Goal: Information Seeking & Learning: Learn about a topic

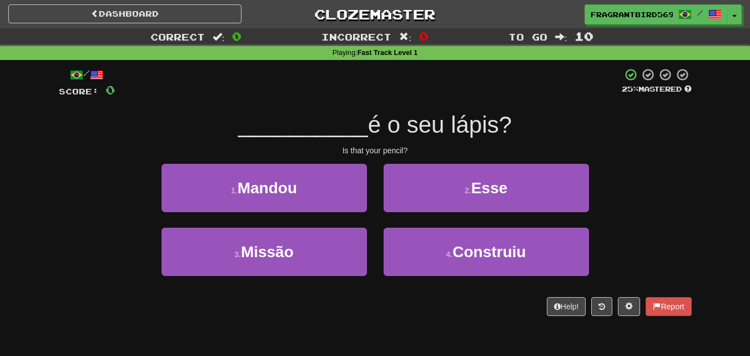
click at [590, 182] on div "2 . Esse" at bounding box center [486, 196] width 222 height 64
click at [577, 188] on button "2 . Esse" at bounding box center [485, 188] width 205 height 48
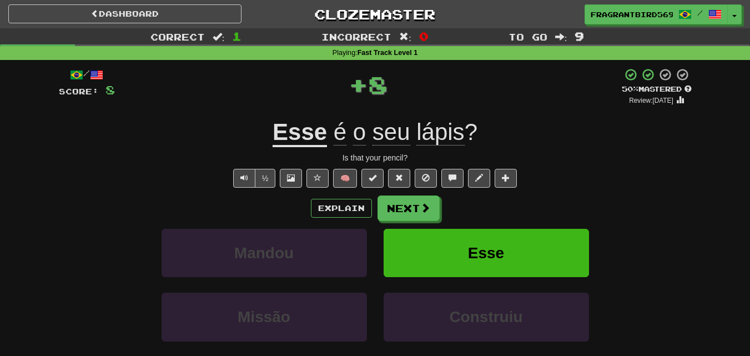
click at [406, 221] on div "Explain Next [PERSON_NAME] Missão Construiu Learn more: [PERSON_NAME] Missão Co…" at bounding box center [375, 284] width 633 height 178
click at [407, 216] on button "Next" at bounding box center [409, 209] width 62 height 26
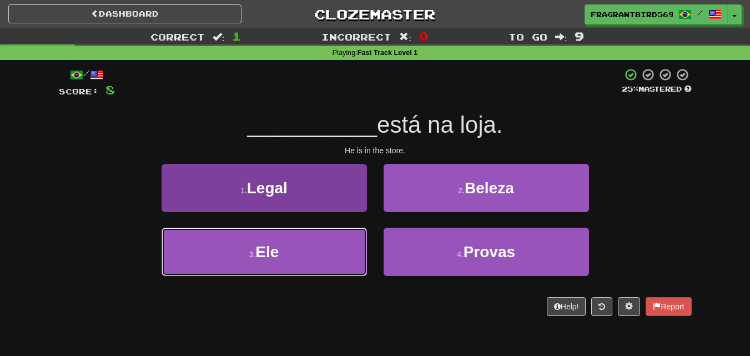
click at [294, 257] on button "3 . Ele" at bounding box center [263, 251] width 205 height 48
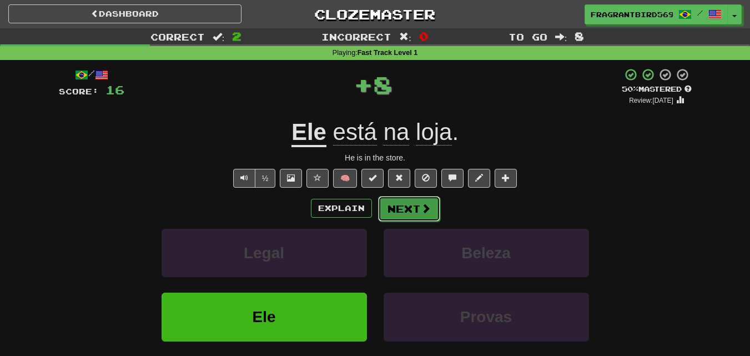
click at [433, 204] on button "Next" at bounding box center [409, 209] width 62 height 26
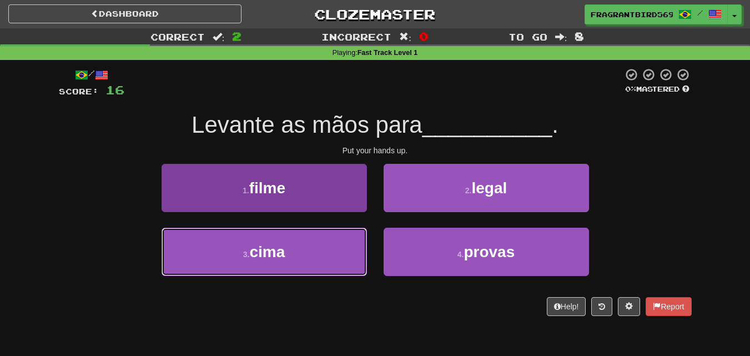
click at [348, 253] on button "3 . cima" at bounding box center [263, 251] width 205 height 48
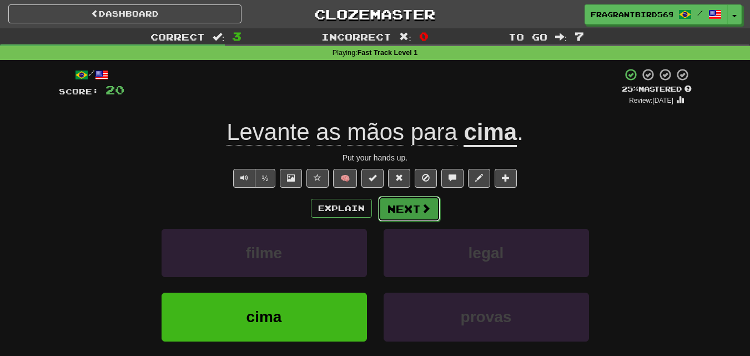
click at [421, 205] on span at bounding box center [426, 208] width 10 height 10
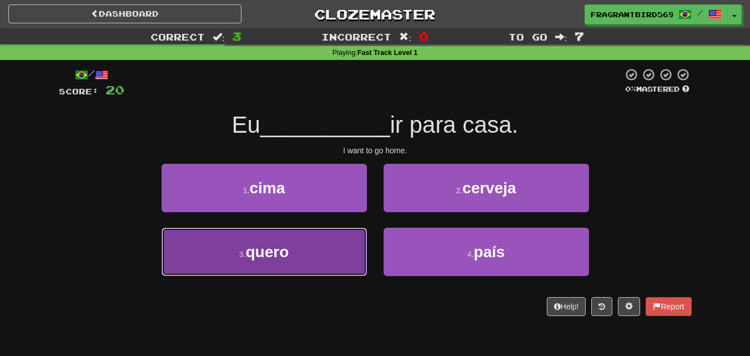
click at [317, 239] on button "3 . quero" at bounding box center [263, 251] width 205 height 48
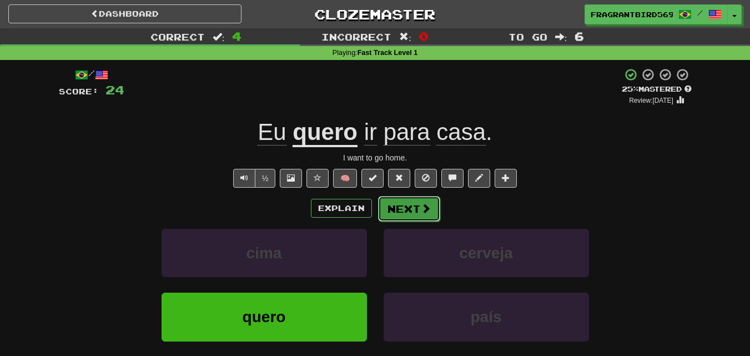
click at [391, 208] on button "Next" at bounding box center [409, 209] width 62 height 26
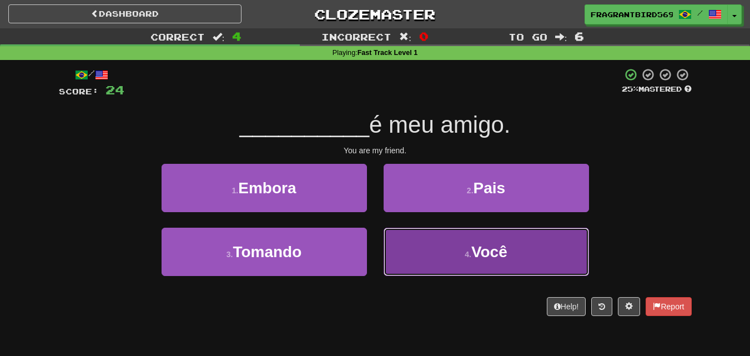
click at [448, 244] on button "4 . Você" at bounding box center [485, 251] width 205 height 48
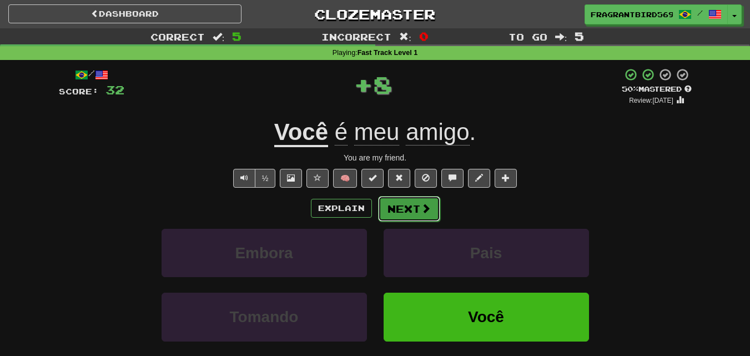
click at [422, 206] on span at bounding box center [426, 208] width 10 height 10
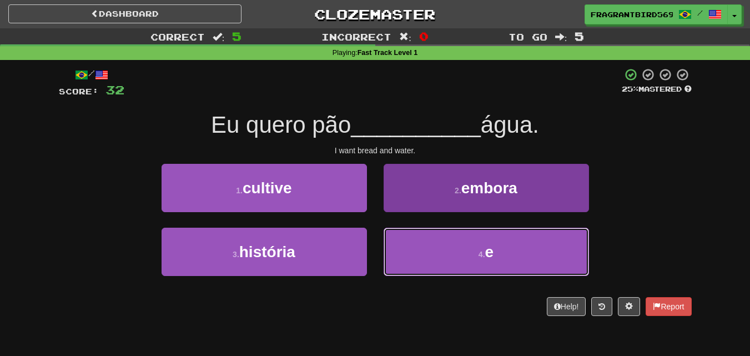
click at [463, 256] on button "4 . e" at bounding box center [485, 251] width 205 height 48
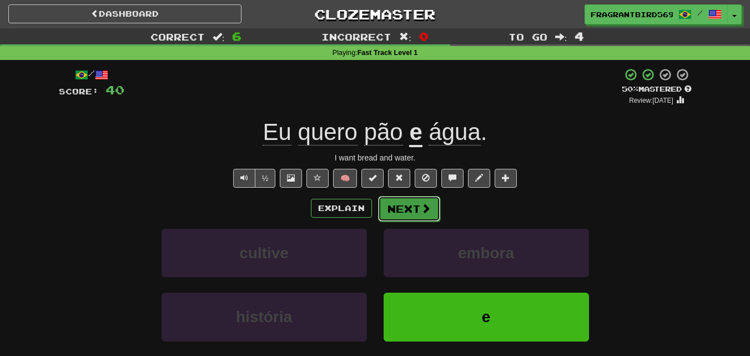
click at [409, 214] on button "Next" at bounding box center [409, 209] width 62 height 26
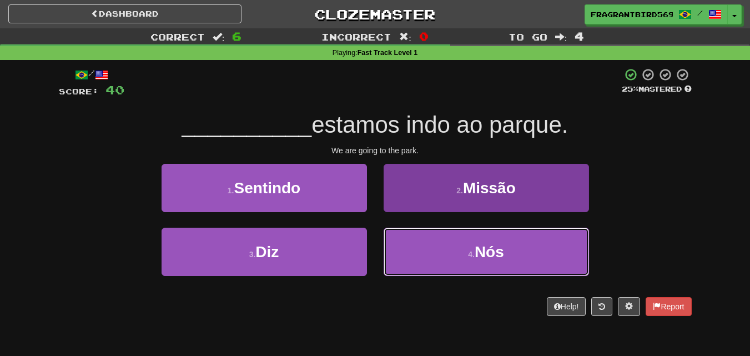
click at [468, 275] on button "4 . Nós" at bounding box center [485, 251] width 205 height 48
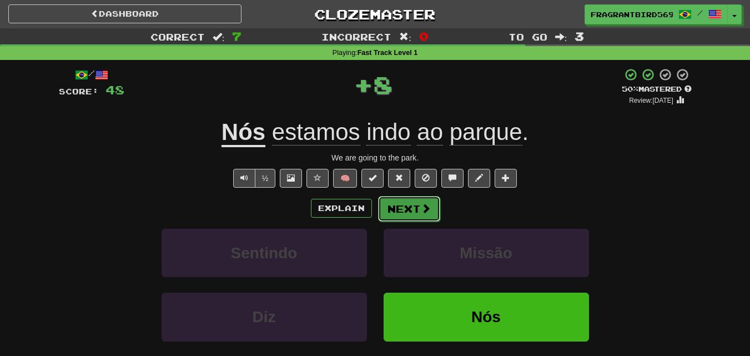
click at [425, 213] on span at bounding box center [426, 208] width 10 height 10
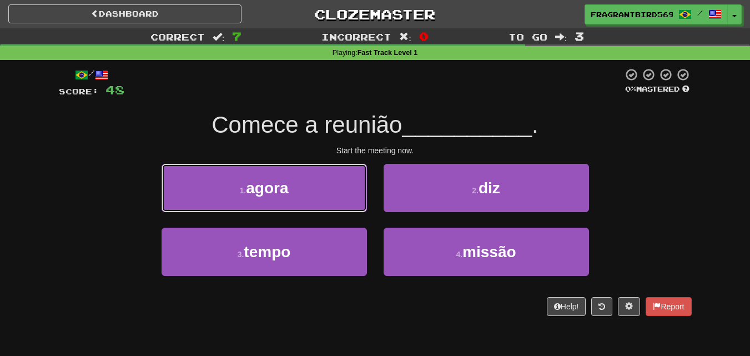
click at [332, 190] on button "1 . agora" at bounding box center [263, 188] width 205 height 48
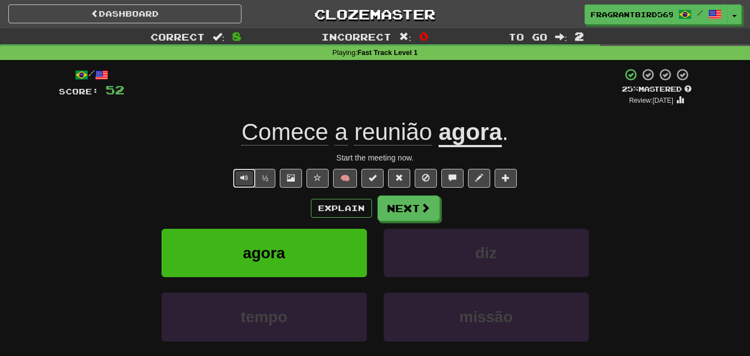
click at [244, 178] on span "Text-to-speech controls" at bounding box center [244, 178] width 8 height 8
click at [409, 218] on button "Next" at bounding box center [409, 209] width 62 height 26
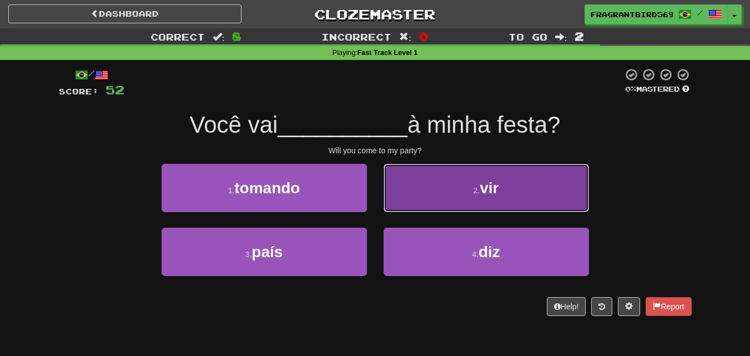
click at [458, 202] on button "2 . vir" at bounding box center [485, 188] width 205 height 48
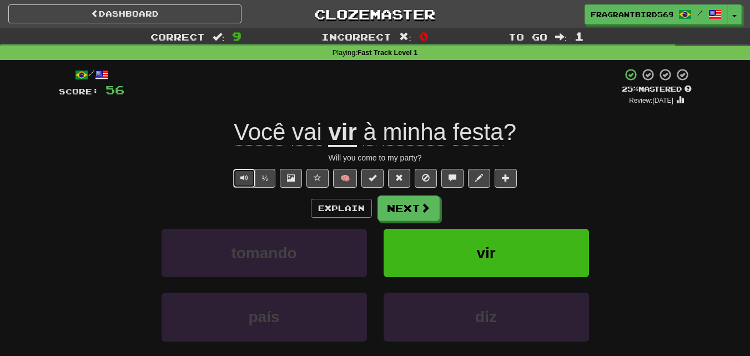
click at [240, 173] on button "Text-to-speech controls" at bounding box center [244, 178] width 22 height 19
click at [241, 176] on span "Text-to-speech controls" at bounding box center [244, 178] width 8 height 8
click at [417, 216] on button "Next" at bounding box center [409, 209] width 62 height 26
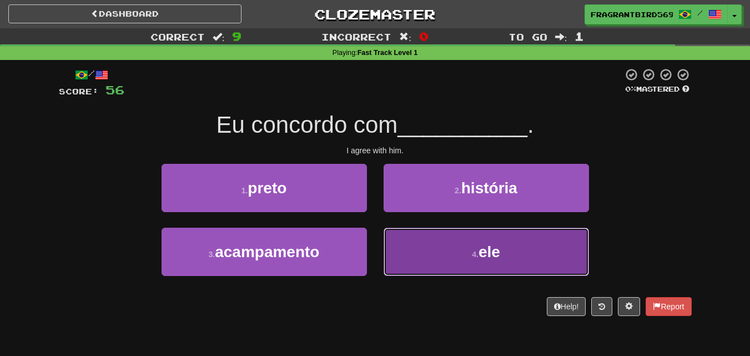
click at [437, 252] on button "4 . ele" at bounding box center [485, 251] width 205 height 48
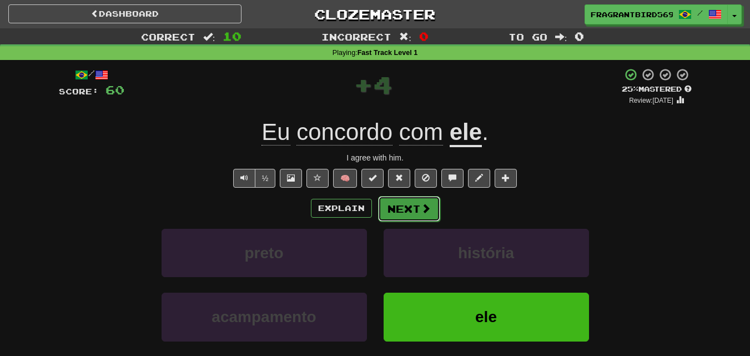
click at [416, 208] on button "Next" at bounding box center [409, 209] width 62 height 26
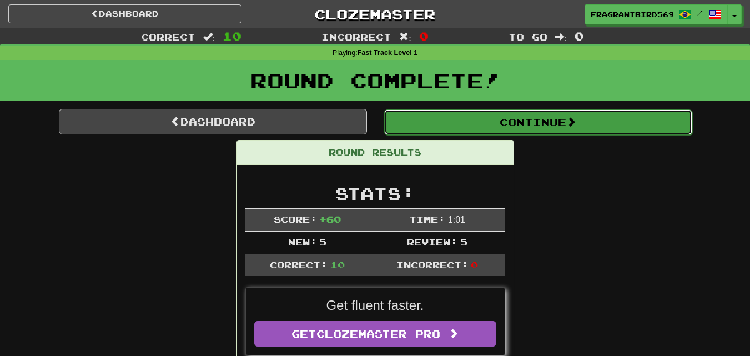
click at [574, 119] on span at bounding box center [571, 122] width 10 height 10
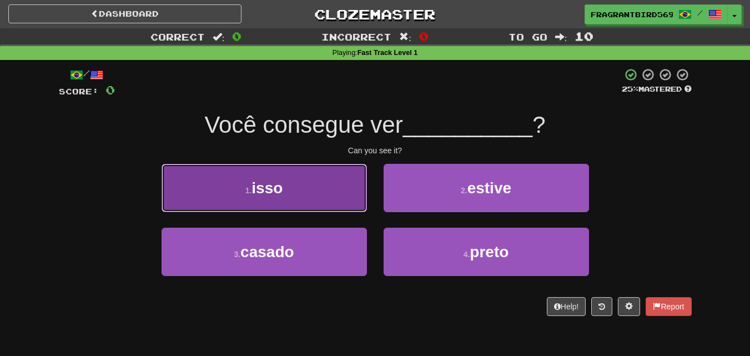
click at [327, 184] on button "1 . isso" at bounding box center [263, 188] width 205 height 48
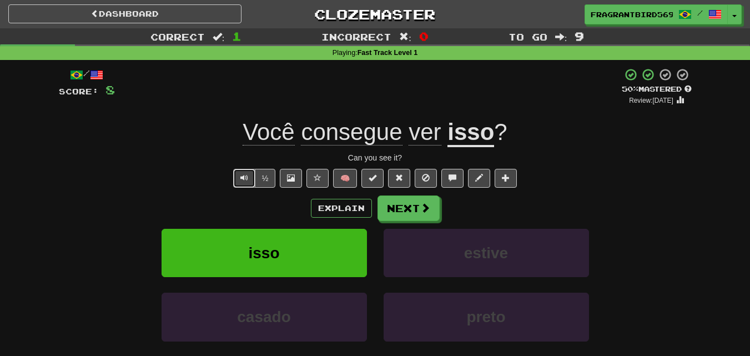
click at [249, 171] on button "Text-to-speech controls" at bounding box center [244, 178] width 22 height 19
click at [250, 173] on button "Text-to-speech controls" at bounding box center [244, 178] width 22 height 19
click at [251, 173] on button "Text-to-speech controls" at bounding box center [244, 178] width 22 height 19
click at [250, 176] on button "Text-to-speech controls" at bounding box center [244, 178] width 22 height 19
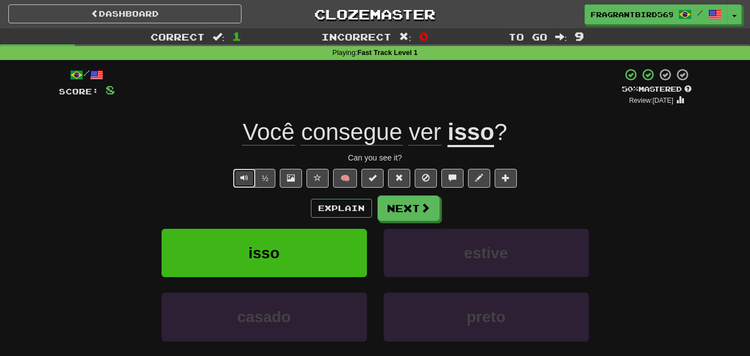
click at [251, 176] on button "Text-to-speech controls" at bounding box center [244, 178] width 22 height 19
click at [251, 178] on button "Text-to-speech controls" at bounding box center [244, 178] width 22 height 19
click at [237, 174] on button "Text-to-speech controls" at bounding box center [244, 178] width 22 height 19
click at [400, 213] on button "Next" at bounding box center [409, 209] width 62 height 26
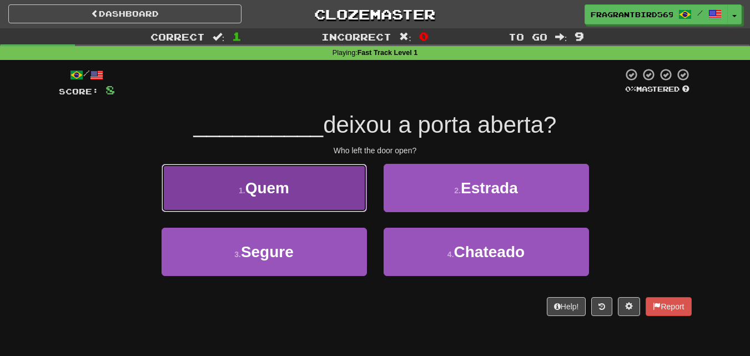
click at [324, 173] on button "1 . Quem" at bounding box center [263, 188] width 205 height 48
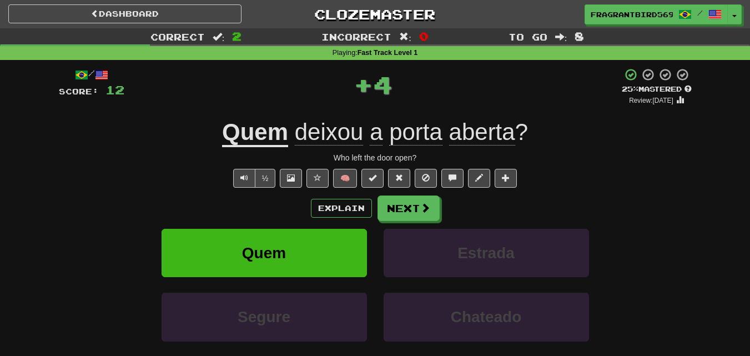
click at [342, 131] on span "deixou" at bounding box center [329, 132] width 69 height 27
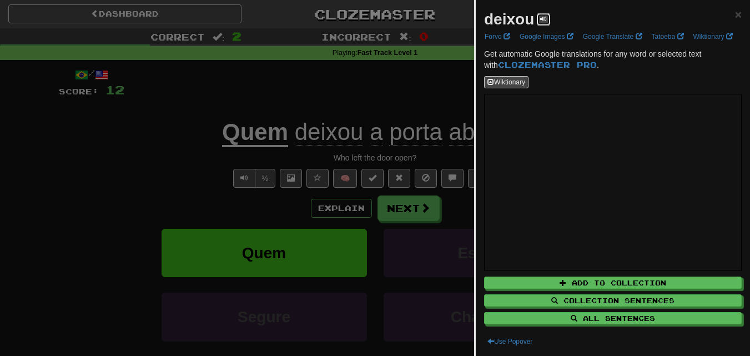
click at [540, 21] on span at bounding box center [543, 19] width 7 height 7
click at [735, 12] on span "×" at bounding box center [738, 14] width 7 height 13
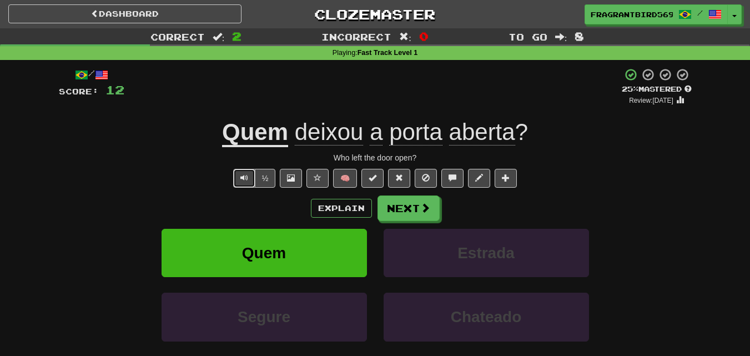
click at [246, 170] on button "Text-to-speech controls" at bounding box center [244, 178] width 22 height 19
click at [242, 171] on button "Text-to-speech controls" at bounding box center [244, 178] width 22 height 19
click at [246, 178] on span "Text-to-speech controls" at bounding box center [244, 178] width 8 height 8
click at [245, 178] on span "Text-to-speech controls" at bounding box center [244, 178] width 8 height 8
click at [415, 206] on button "Next" at bounding box center [409, 209] width 62 height 26
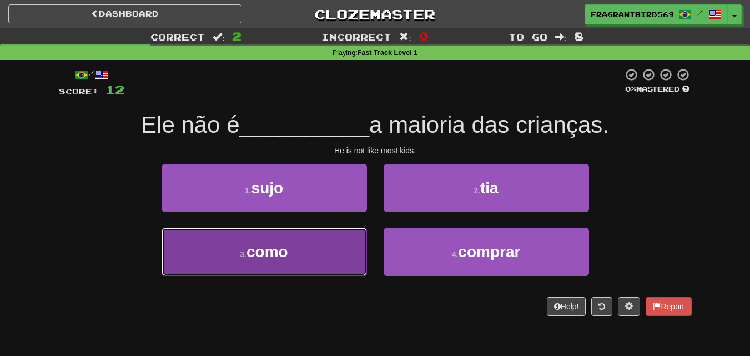
click at [306, 272] on button "3 . como" at bounding box center [263, 251] width 205 height 48
